Goal: Use online tool/utility: Utilize a website feature to perform a specific function

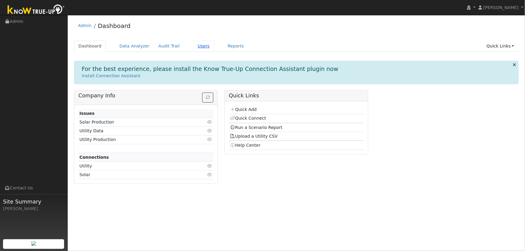
click at [193, 48] on link "Users" at bounding box center [203, 46] width 21 height 11
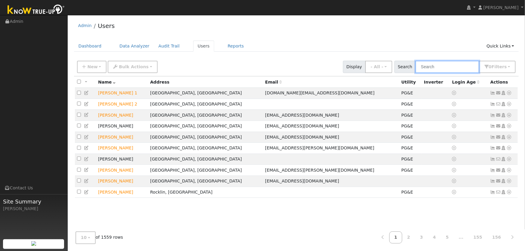
click at [430, 64] on input "text" at bounding box center [447, 67] width 64 height 12
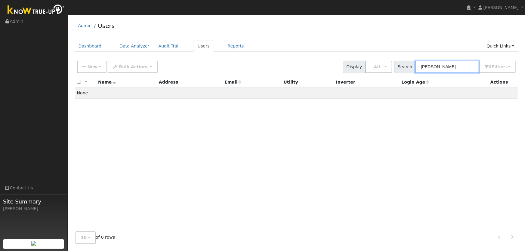
type input "amanda huber"
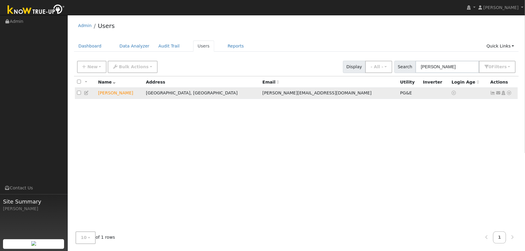
click at [508, 94] on icon at bounding box center [508, 93] width 5 height 4
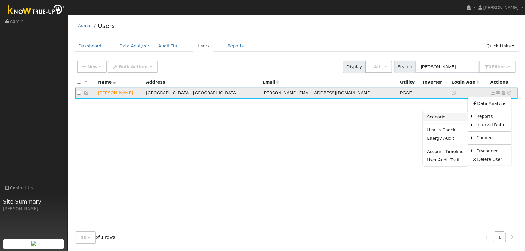
click at [460, 119] on link "Scenario" at bounding box center [445, 117] width 45 height 8
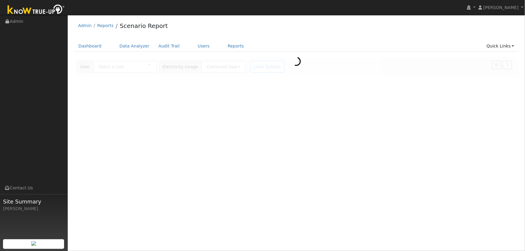
type input "[PERSON_NAME]"
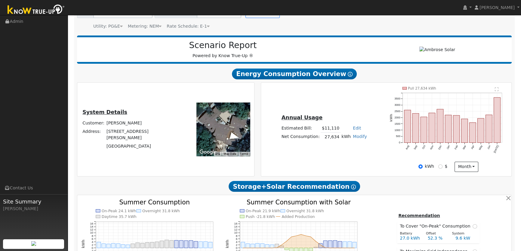
scroll to position [54, 0]
drag, startPoint x: 123, startPoint y: 134, endPoint x: 160, endPoint y: 149, distance: 40.2
click at [160, 149] on div "System Details Customer: [PERSON_NAME] Address: [STREET_ADDRESS][PERSON_NAME] ←…" at bounding box center [165, 129] width 175 height 85
click at [166, 148] on div "System Details Customer: [PERSON_NAME] Address: [STREET_ADDRESS][PERSON_NAME] ←…" at bounding box center [165, 129] width 175 height 85
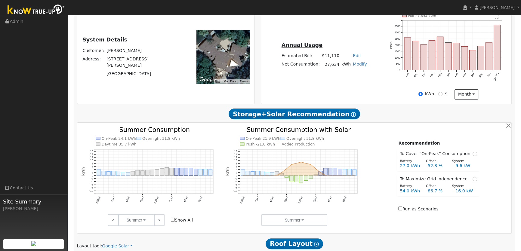
scroll to position [0, 0]
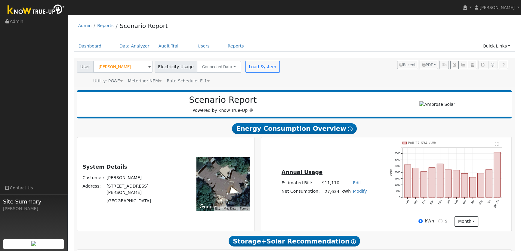
click at [207, 80] on icon at bounding box center [208, 81] width 3 height 4
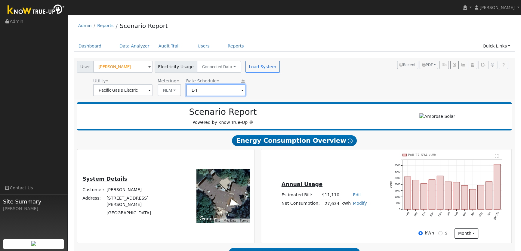
click at [152, 91] on input "E-1" at bounding box center [122, 90] width 59 height 12
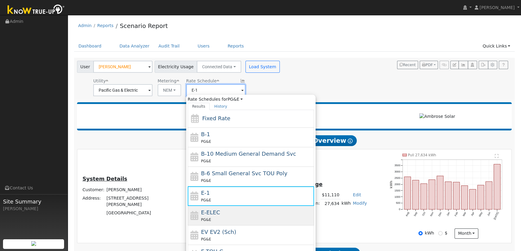
scroll to position [27, 0]
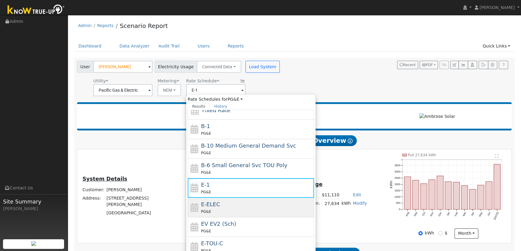
click at [220, 205] on div "E-ELEC PG&E" at bounding box center [257, 207] width 112 height 14
type input "E-ELEC"
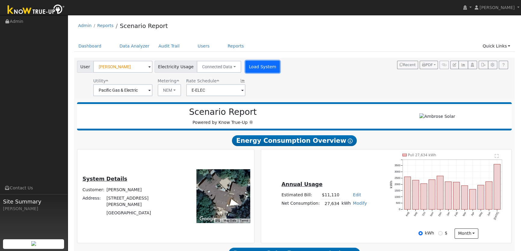
click at [245, 67] on button "Load System" at bounding box center [262, 67] width 34 height 12
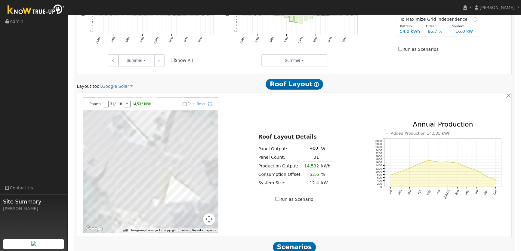
scroll to position [346, 0]
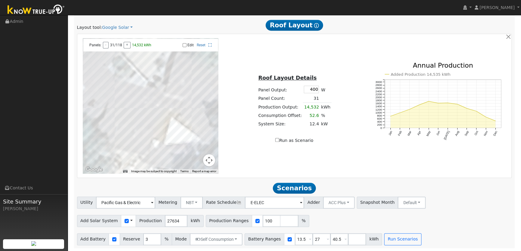
click at [130, 220] on span at bounding box center [131, 221] width 2 height 6
click at [139, 232] on link "Use CSV Data" at bounding box center [147, 231] width 42 height 8
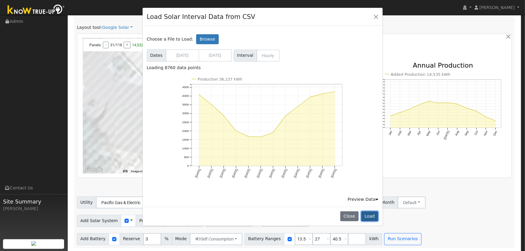
click at [368, 215] on button "Load" at bounding box center [369, 216] width 17 height 10
type input "36237"
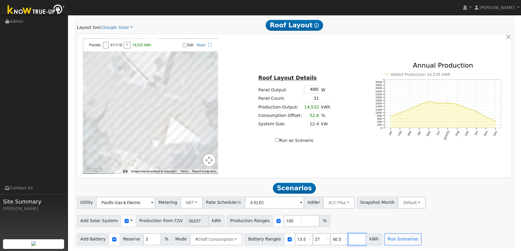
click at [348, 237] on input "number" at bounding box center [357, 239] width 18 height 12
type input "54"
click at [408, 240] on button "Run Scenarios" at bounding box center [420, 239] width 37 height 12
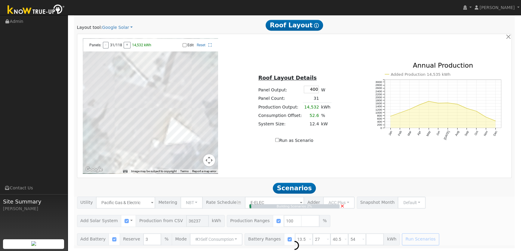
type input "24.2"
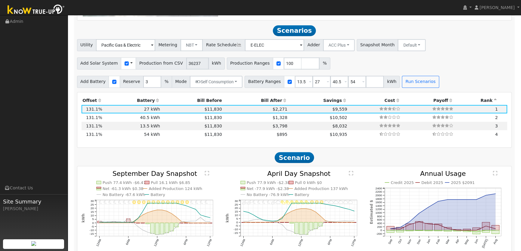
scroll to position [510, 0]
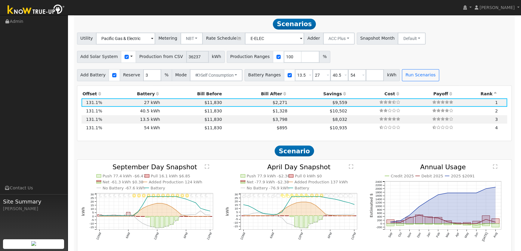
click at [266, 94] on th "Bill After" at bounding box center [256, 94] width 66 height 8
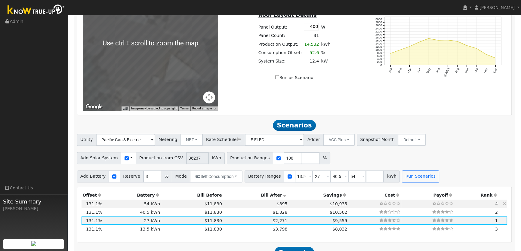
scroll to position [465, 0]
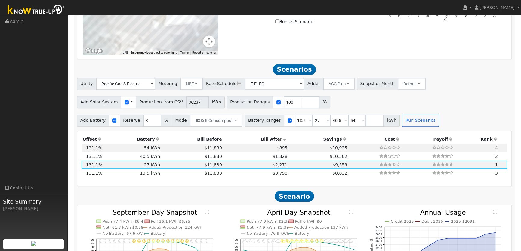
click at [130, 102] on span at bounding box center [131, 102] width 2 height 6
click at [134, 112] on link "Use CSV Data" at bounding box center [147, 113] width 42 height 8
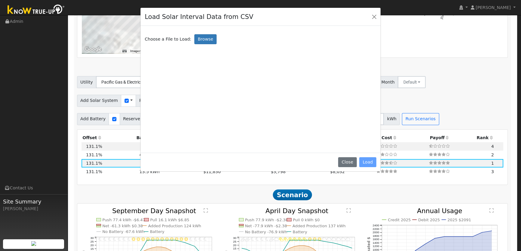
scroll to position [466, 0]
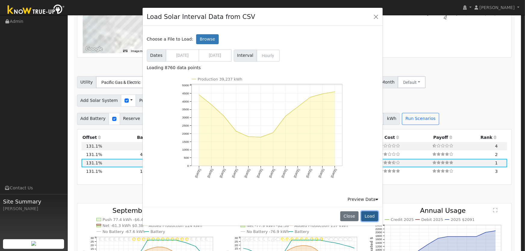
click at [372, 217] on button "Load" at bounding box center [369, 216] width 17 height 10
type input "39237"
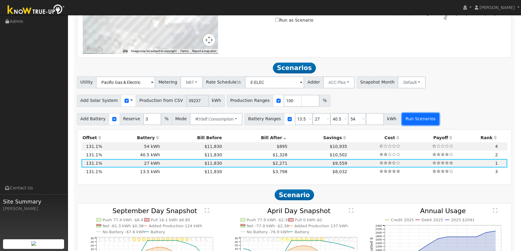
click at [405, 119] on button "Run Scenarios" at bounding box center [420, 119] width 37 height 12
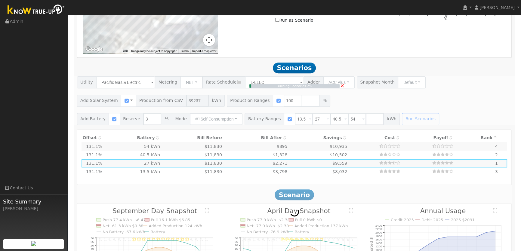
type input "26.2"
type input "$91,553"
type input "$37,186"
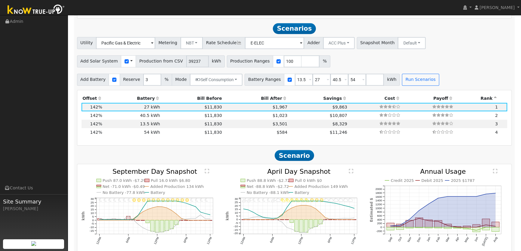
scroll to position [510, 0]
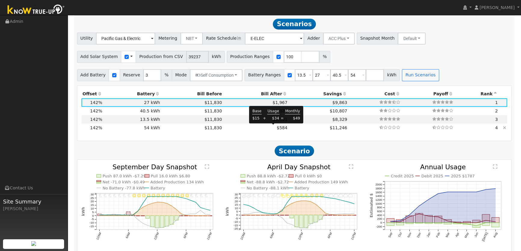
click at [277, 127] on span "$584" at bounding box center [282, 127] width 11 height 5
type input "$64,800"
type input "$46,906"
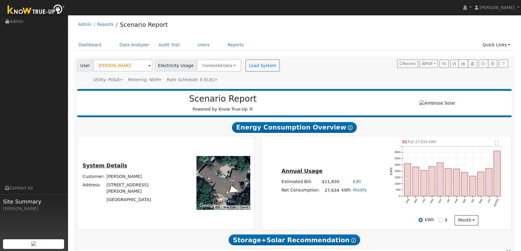
scroll to position [0, 0]
